Goal: Task Accomplishment & Management: Manage account settings

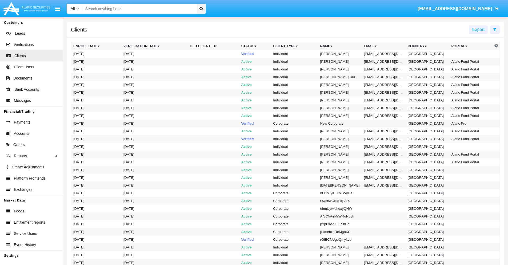
click at [495, 29] on icon at bounding box center [494, 29] width 3 height 4
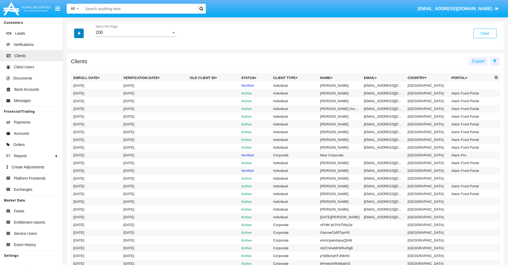
click at [79, 33] on icon "button" at bounding box center [79, 33] width 3 height 4
click at [83, 91] on span "Email" at bounding box center [83, 90] width 11 height 6
click at [73, 93] on input "Email" at bounding box center [73, 93] width 0 height 0
checkbox input "true"
click at [79, 33] on icon "button" at bounding box center [79, 33] width 3 height 4
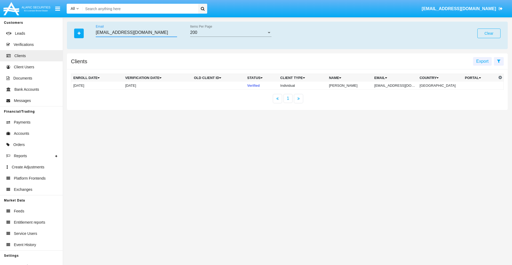
type input "[EMAIL_ADDRESS][DOMAIN_NAME]"
click at [399, 85] on td "[EMAIL_ADDRESS][DOMAIN_NAME]" at bounding box center [394, 86] width 45 height 8
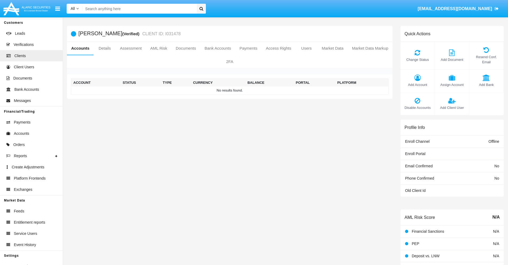
click at [417, 85] on span "Add Account" at bounding box center [417, 84] width 29 height 5
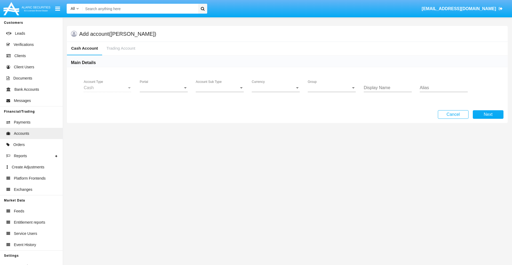
click at [164, 88] on span "Portal" at bounding box center [161, 87] width 43 height 5
click at [164, 92] on span "Alaric Pro" at bounding box center [164, 91] width 49 height 13
click at [220, 88] on span "Account Sub Type" at bounding box center [217, 87] width 43 height 5
click at [220, 92] on span "Trading Cash" at bounding box center [220, 91] width 48 height 13
click at [332, 88] on span "Group" at bounding box center [329, 87] width 43 height 5
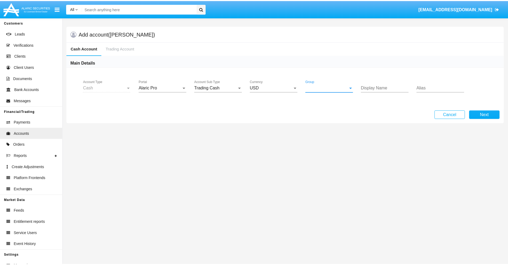
scroll to position [239, 0]
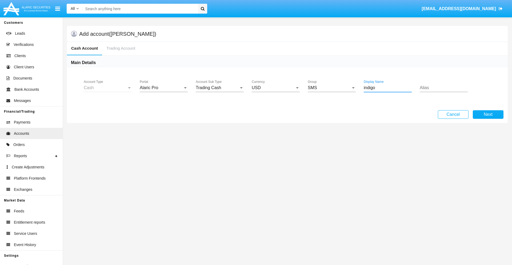
type input "indigo"
type input "tan"
click at [488, 114] on button "Next" at bounding box center [488, 114] width 31 height 9
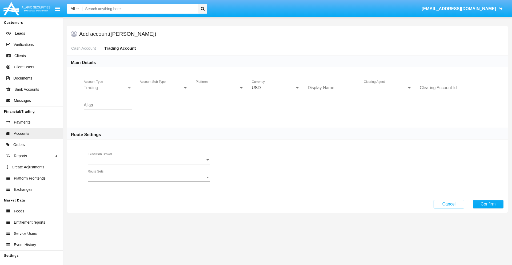
click at [164, 88] on span "Account Sub Type" at bounding box center [161, 87] width 43 height 5
click at [164, 92] on span "Trading" at bounding box center [164, 91] width 48 height 13
click at [220, 88] on span "Platform" at bounding box center [217, 87] width 43 height 5
click at [220, 92] on span "Hammer Lite" at bounding box center [215, 91] width 39 height 13
click at [388, 88] on span "Clearing Agent" at bounding box center [385, 87] width 43 height 5
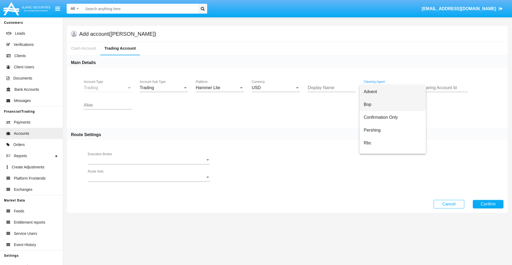
click at [393, 105] on span "Bnp" at bounding box center [393, 104] width 58 height 13
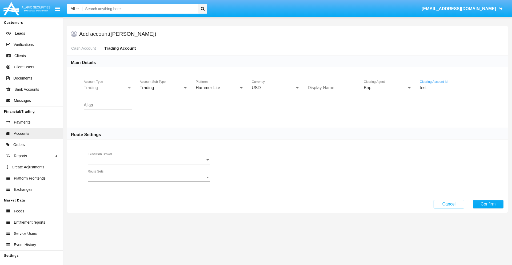
type input "test"
type input "plum"
type input "teal"
click at [488, 204] on button "Confirm" at bounding box center [488, 204] width 31 height 9
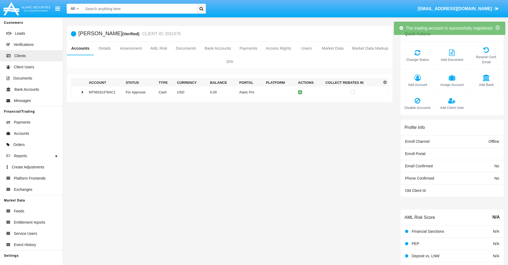
click at [228, 92] on td "0.00" at bounding box center [222, 91] width 29 height 11
click at [300, 92] on icon at bounding box center [301, 92] width 2 height 2
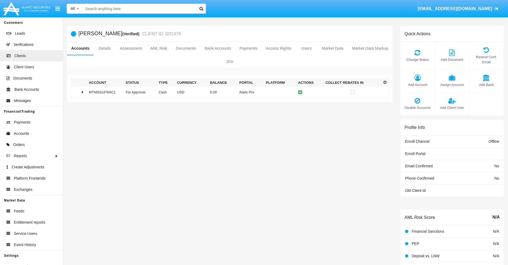
click at [228, 92] on td "0.00" at bounding box center [222, 91] width 29 height 11
click at [300, 103] on icon at bounding box center [301, 103] width 2 height 2
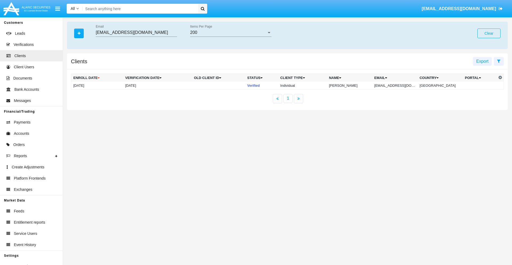
click at [489, 33] on button "Clear" at bounding box center [489, 34] width 23 height 10
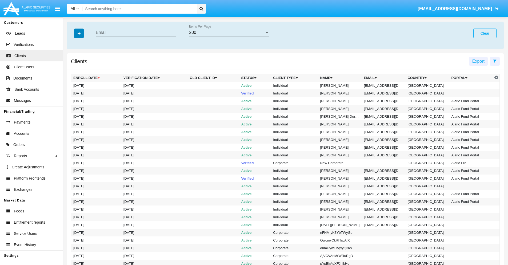
click at [79, 33] on icon "button" at bounding box center [79, 33] width 3 height 4
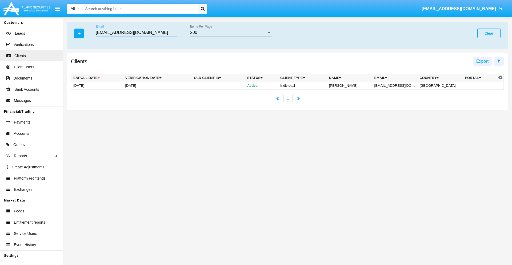
type input "[EMAIL_ADDRESS][DOMAIN_NAME]"
click at [399, 85] on td "[EMAIL_ADDRESS][DOMAIN_NAME]" at bounding box center [394, 86] width 45 height 8
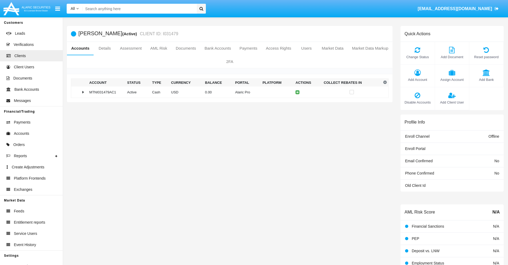
click at [417, 79] on span "Add Account" at bounding box center [417, 79] width 29 height 5
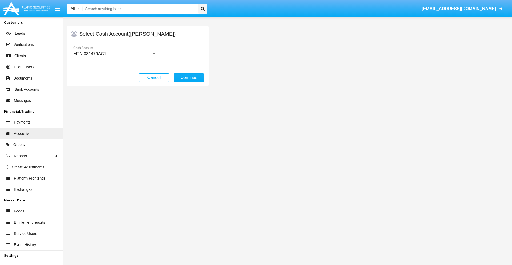
click at [115, 54] on div "MTNI031479AC1" at bounding box center [112, 53] width 78 height 5
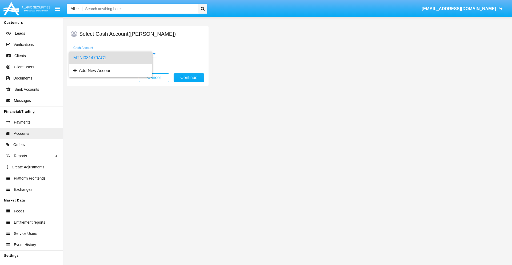
click at [115, 58] on span "MTNI031479AC1" at bounding box center [110, 57] width 75 height 13
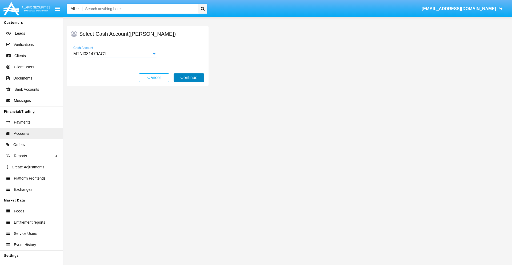
click at [189, 78] on button "Continue" at bounding box center [189, 77] width 31 height 9
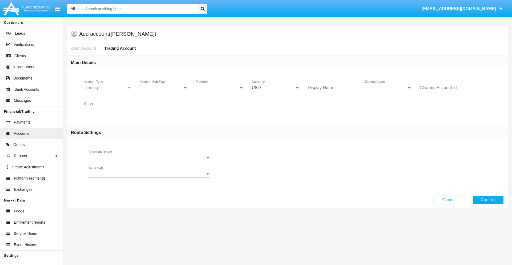
click at [164, 88] on span "Account Sub Type" at bounding box center [161, 87] width 43 height 5
click at [164, 92] on span "Trading" at bounding box center [164, 91] width 48 height 13
click at [220, 88] on span "Platform" at bounding box center [217, 87] width 43 height 5
click at [220, 92] on span "Hammer Lite" at bounding box center [220, 91] width 48 height 13
click at [388, 88] on span "Clearing Agent" at bounding box center [385, 87] width 43 height 5
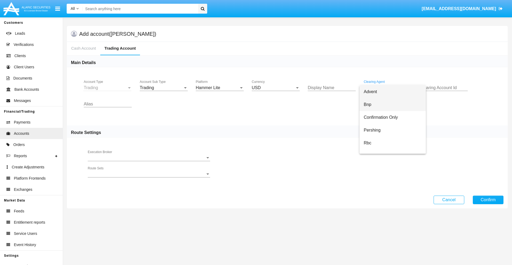
click at [393, 105] on span "Bnp" at bounding box center [393, 104] width 58 height 13
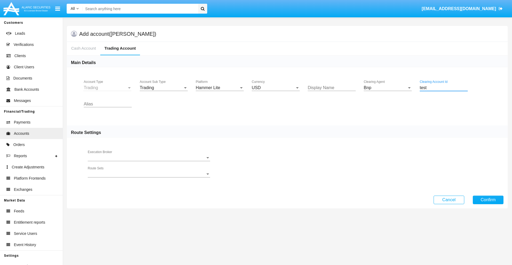
type input "test"
type input "turquoise"
type input "silver"
click at [488, 200] on button "Confirm" at bounding box center [488, 200] width 31 height 9
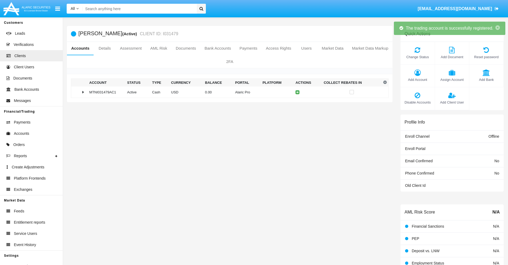
click at [228, 92] on td "0.00" at bounding box center [218, 91] width 30 height 11
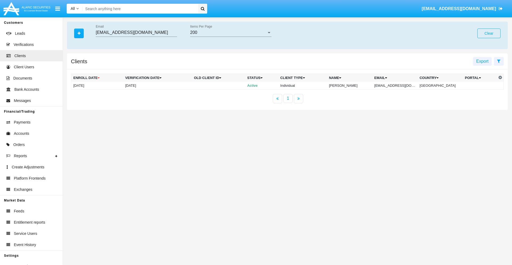
click at [489, 33] on button "Clear" at bounding box center [489, 34] width 23 height 10
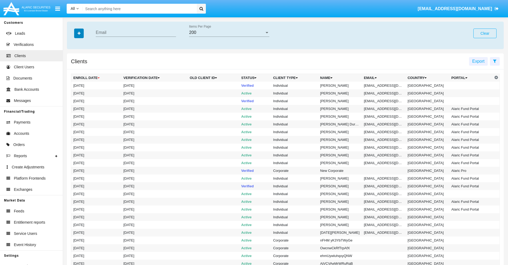
click at [79, 33] on icon "button" at bounding box center [79, 33] width 3 height 4
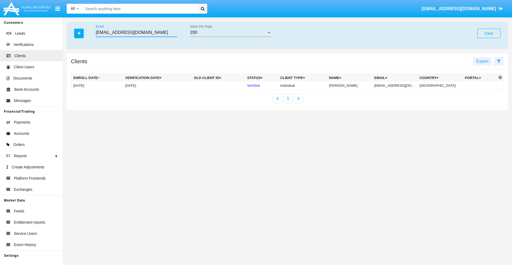
type input "[EMAIL_ADDRESS][DOMAIN_NAME]"
click at [399, 85] on td "[EMAIL_ADDRESS][DOMAIN_NAME]" at bounding box center [394, 86] width 45 height 8
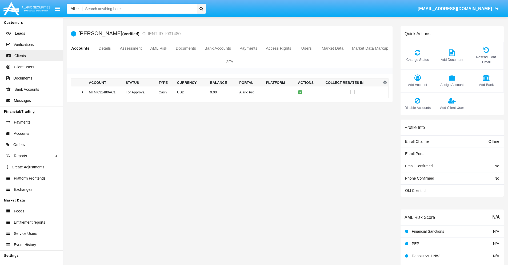
click at [417, 59] on span "Change Status" at bounding box center [417, 59] width 29 height 5
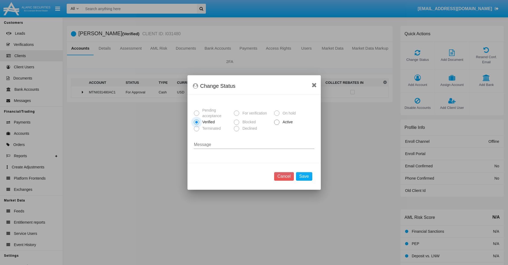
click at [287, 122] on span "Active" at bounding box center [287, 122] width 15 height 6
click at [277, 125] on input "Active" at bounding box center [277, 125] width 0 height 0
radio input "true"
click at [304, 176] on button "Save" at bounding box center [304, 176] width 16 height 9
